Goal: Information Seeking & Learning: Learn about a topic

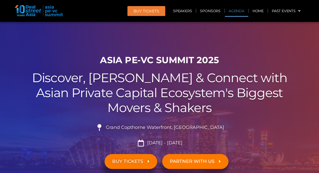
click at [235, 9] on link "Agenda" at bounding box center [236, 11] width 23 height 12
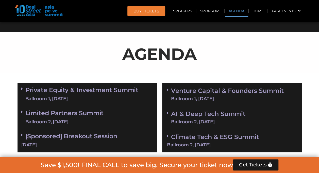
scroll to position [265, 0]
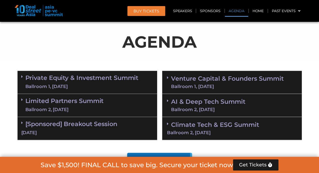
click at [172, 123] on link "Climate Tech & ESG Summit Ballroom 2, [DATE]" at bounding box center [232, 128] width 130 height 14
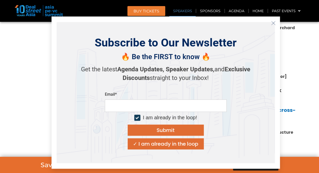
scroll to position [519, 0]
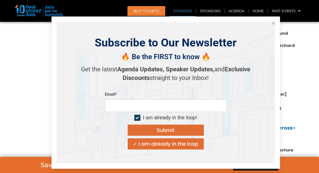
click at [183, 144] on div "✓ I am already in the loop" at bounding box center [165, 143] width 65 height 5
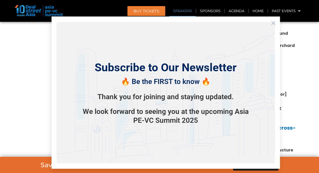
click at [275, 24] on icon "Close" at bounding box center [273, 23] width 5 height 5
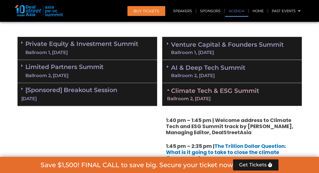
scroll to position [265, 0]
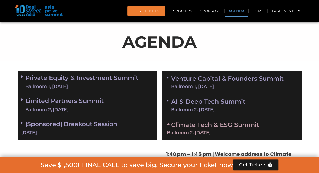
click at [168, 124] on icon at bounding box center [169, 124] width 4 height 4
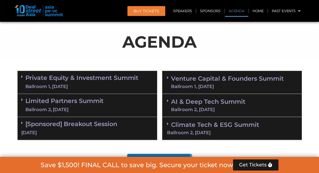
click at [167, 99] on icon at bounding box center [168, 101] width 2 height 4
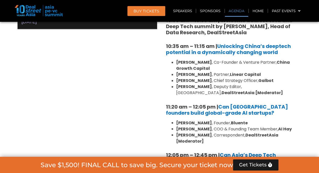
scroll to position [316, 0]
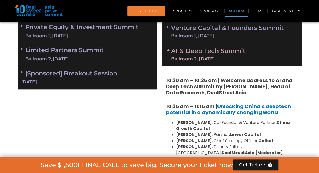
click at [169, 51] on icon at bounding box center [169, 50] width 4 height 4
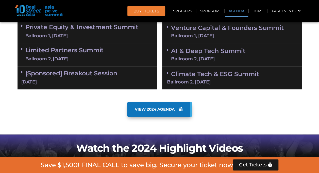
scroll to position [265, 0]
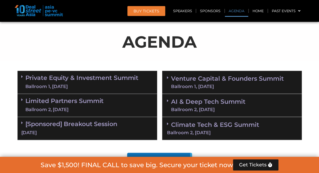
click at [168, 76] on icon at bounding box center [168, 78] width 2 height 4
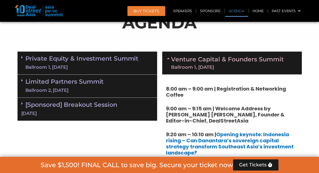
scroll to position [240, 0]
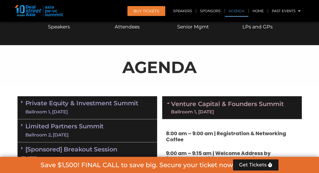
drag, startPoint x: 169, startPoint y: 102, endPoint x: 164, endPoint y: 101, distance: 5.3
click at [168, 102] on icon at bounding box center [169, 103] width 4 height 4
